Goal: Information Seeking & Learning: Compare options

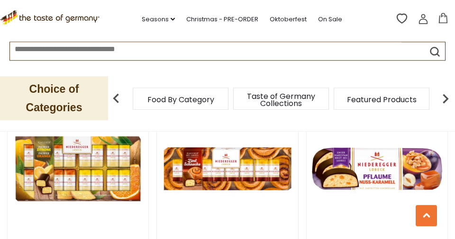
scroll to position [470, 0]
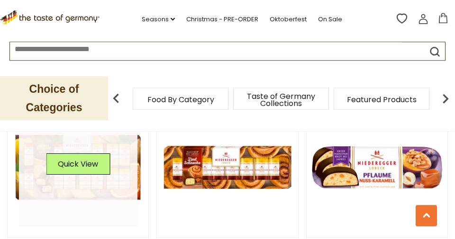
click at [92, 166] on link at bounding box center [78, 168] width 118 height 118
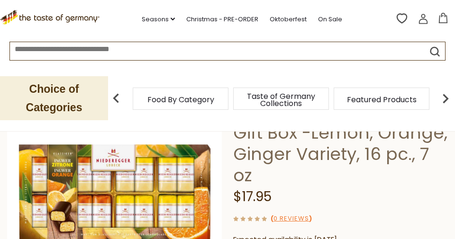
scroll to position [86, 0]
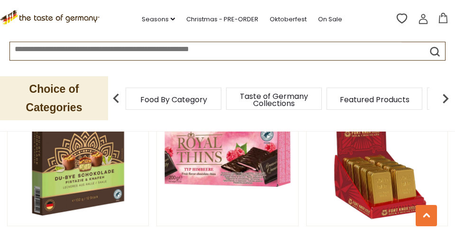
scroll to position [724, 0]
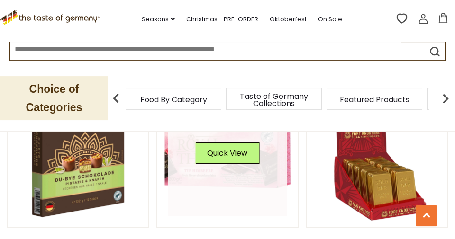
click at [216, 162] on link at bounding box center [227, 157] width 118 height 118
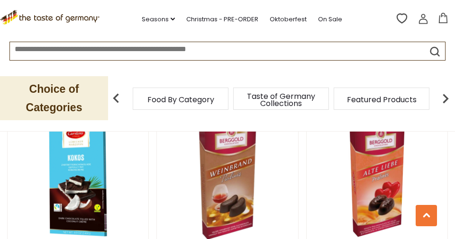
scroll to position [1187, 0]
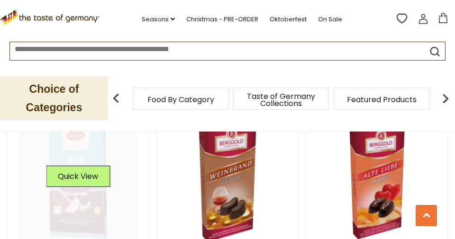
click at [79, 168] on link at bounding box center [78, 180] width 118 height 118
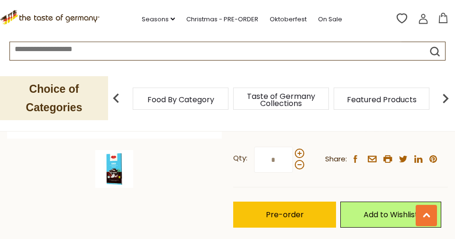
scroll to position [282, 0]
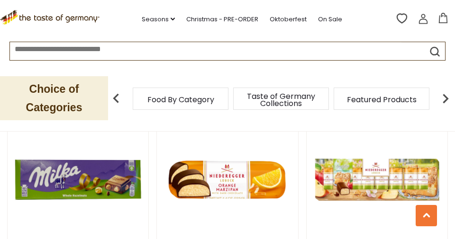
scroll to position [1917, 0]
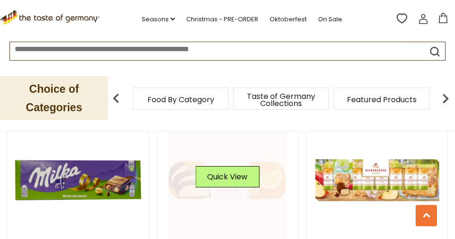
click at [253, 145] on link at bounding box center [227, 180] width 118 height 118
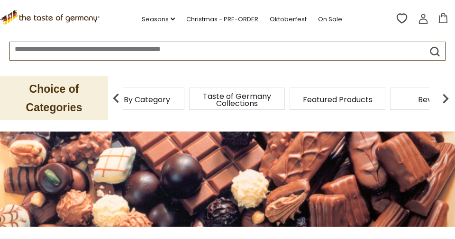
click at [452, 89] on img at bounding box center [445, 98] width 19 height 19
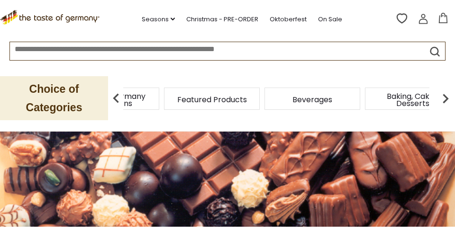
click at [438, 89] on img at bounding box center [445, 98] width 19 height 19
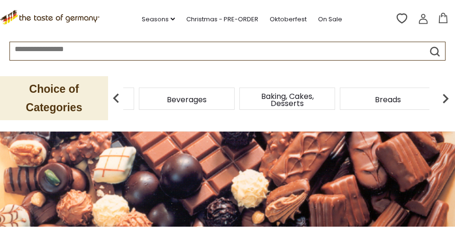
click at [444, 89] on img at bounding box center [445, 98] width 19 height 19
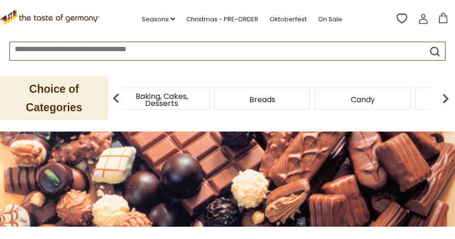
click at [375, 96] on span "Candy" at bounding box center [363, 99] width 24 height 7
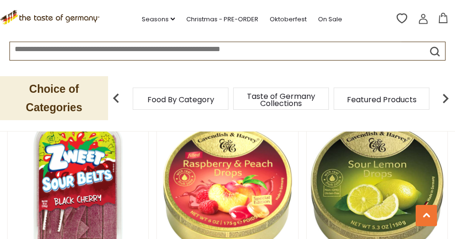
scroll to position [1644, 0]
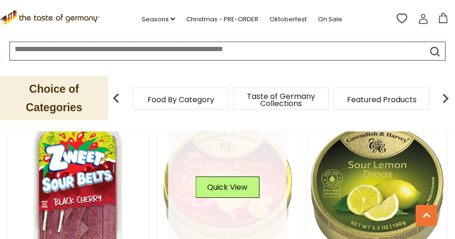
click at [215, 191] on link at bounding box center [227, 191] width 118 height 118
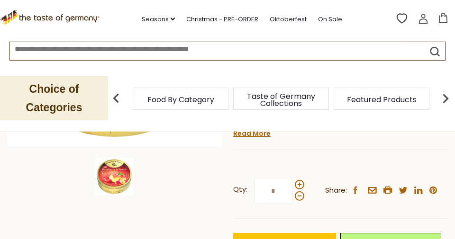
scroll to position [231, 0]
